Goal: Navigation & Orientation: Go to known website

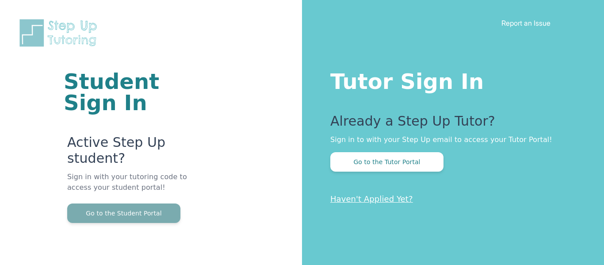
click at [136, 218] on button "Go to the Student Portal" at bounding box center [123, 213] width 113 height 19
click at [129, 216] on button "Go to the Student Portal" at bounding box center [123, 213] width 113 height 19
click at [105, 216] on button "Go to the Student Portal" at bounding box center [123, 213] width 113 height 19
